Goal: Find contact information: Find contact information

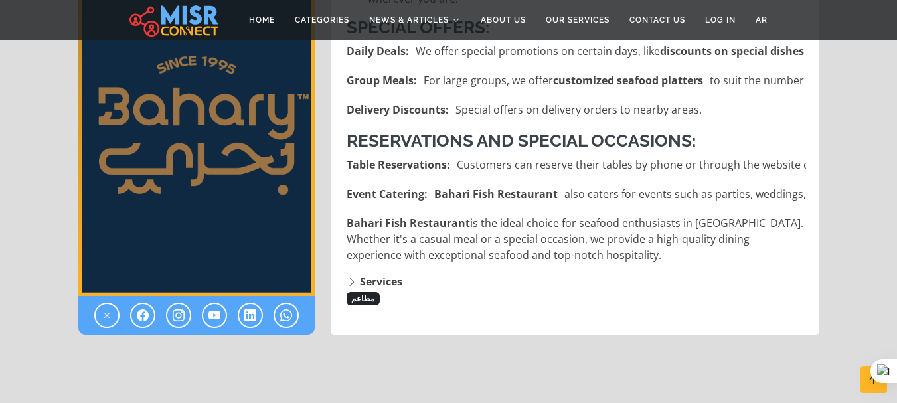
scroll to position [1056, 0]
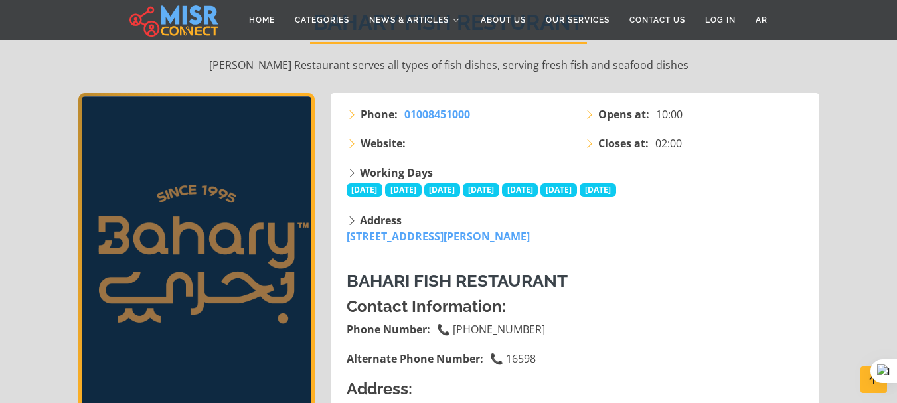
scroll to position [155, 0]
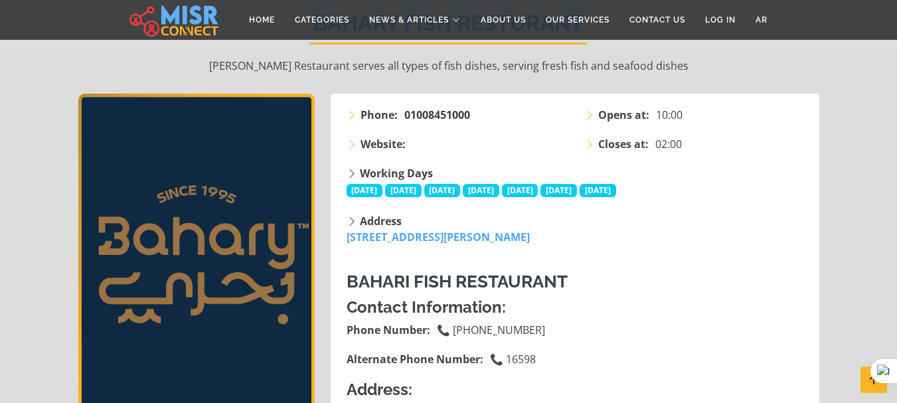
click at [451, 119] on span "01008451000" at bounding box center [437, 115] width 66 height 15
drag, startPoint x: 484, startPoint y: 113, endPoint x: 405, endPoint y: 119, distance: 79.2
click at [405, 119] on li "Phone: [PHONE_NUMBER]" at bounding box center [458, 115] width 222 height 16
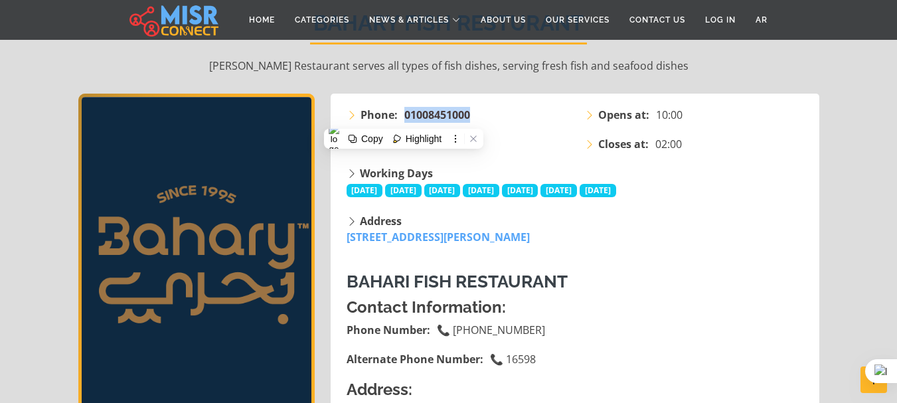
copy span "01008451000"
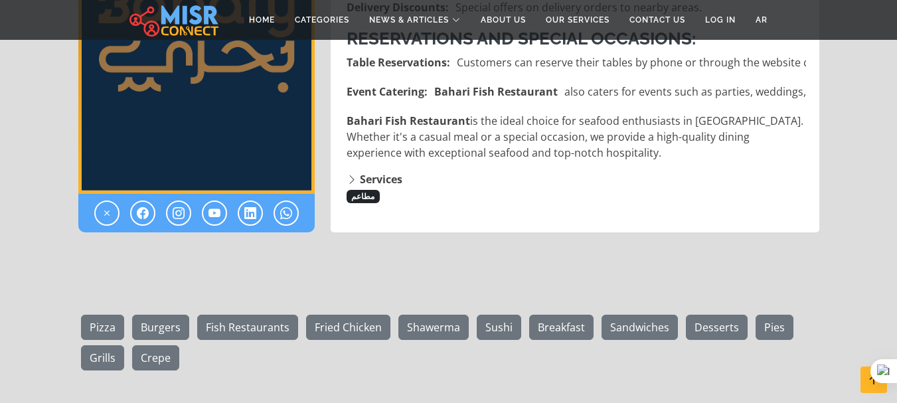
scroll to position [1159, 0]
click at [149, 200] on link at bounding box center [142, 212] width 25 height 25
